Goal: Task Accomplishment & Management: Manage account settings

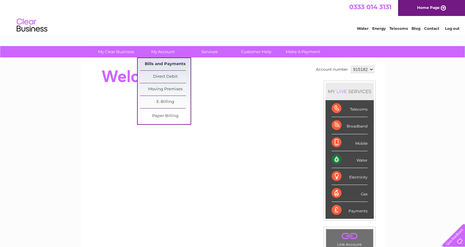
click at [167, 65] on link "Bills and Payments" at bounding box center [165, 64] width 51 height 12
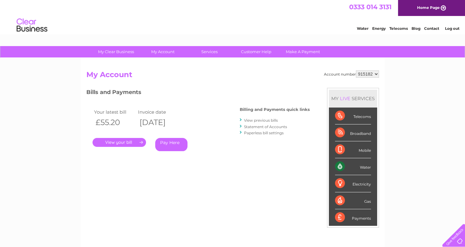
click at [124, 139] on link "." at bounding box center [120, 142] width 54 height 9
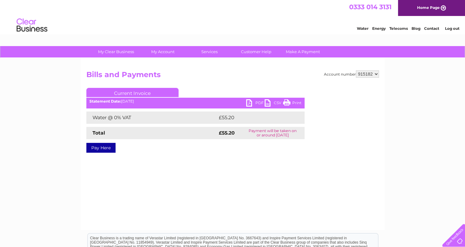
click at [250, 104] on link "PDF" at bounding box center [255, 103] width 18 height 9
